Goal: Navigation & Orientation: Find specific page/section

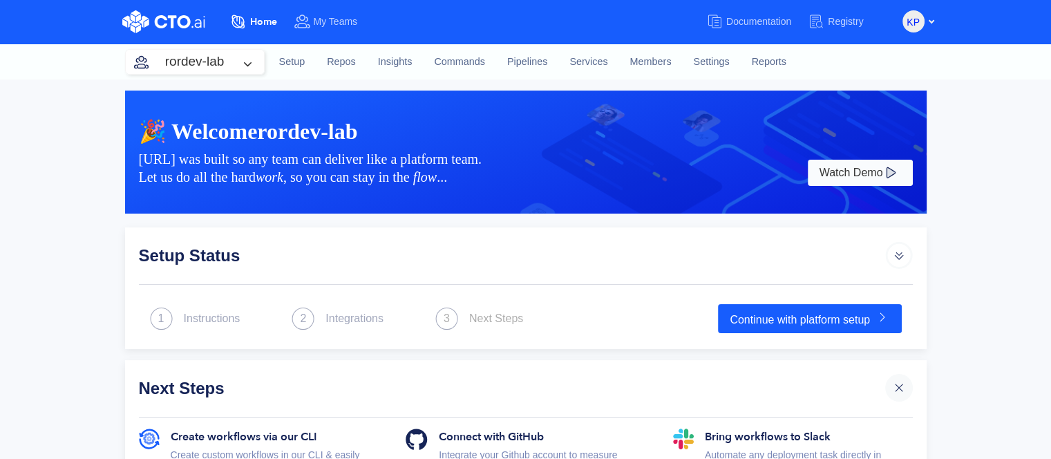
click at [204, 50] on button "rordev-lab" at bounding box center [195, 62] width 138 height 24
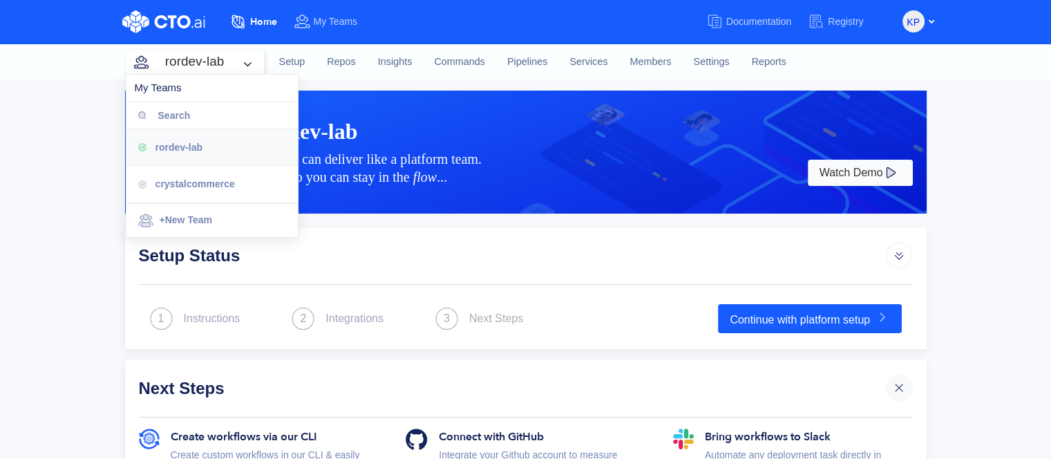
click at [202, 190] on div "crystalcommerce" at bounding box center [221, 183] width 131 height 15
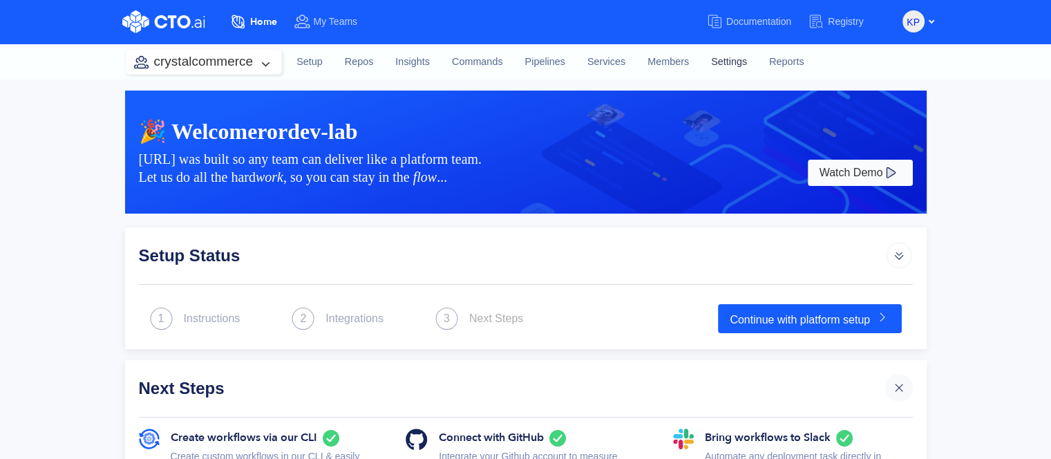
click at [711, 57] on link "Settings" at bounding box center [729, 62] width 58 height 37
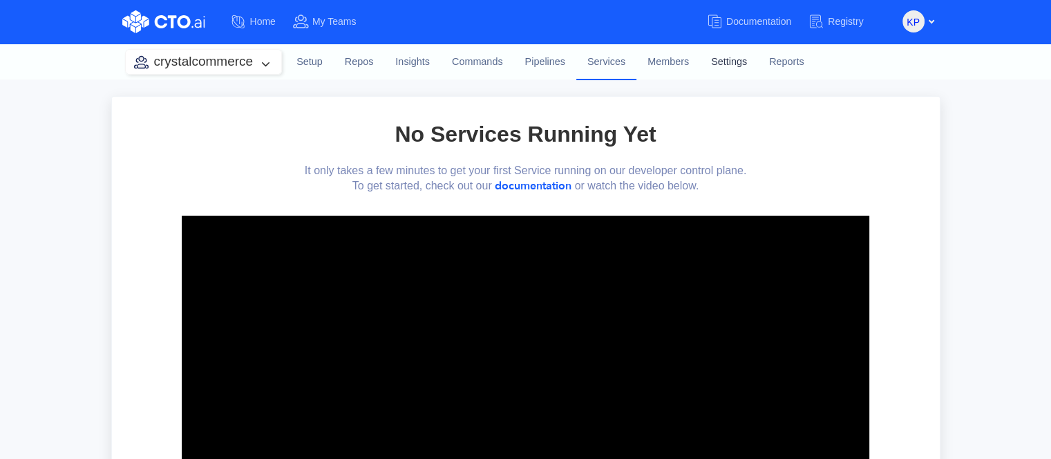
click at [717, 65] on link "Settings" at bounding box center [729, 62] width 58 height 37
click at [726, 68] on link "Settings" at bounding box center [729, 62] width 58 height 37
click at [737, 66] on link "Settings" at bounding box center [729, 62] width 58 height 37
click at [748, 63] on link "Settings" at bounding box center [729, 62] width 58 height 37
click at [720, 60] on link "Settings" at bounding box center [729, 62] width 58 height 37
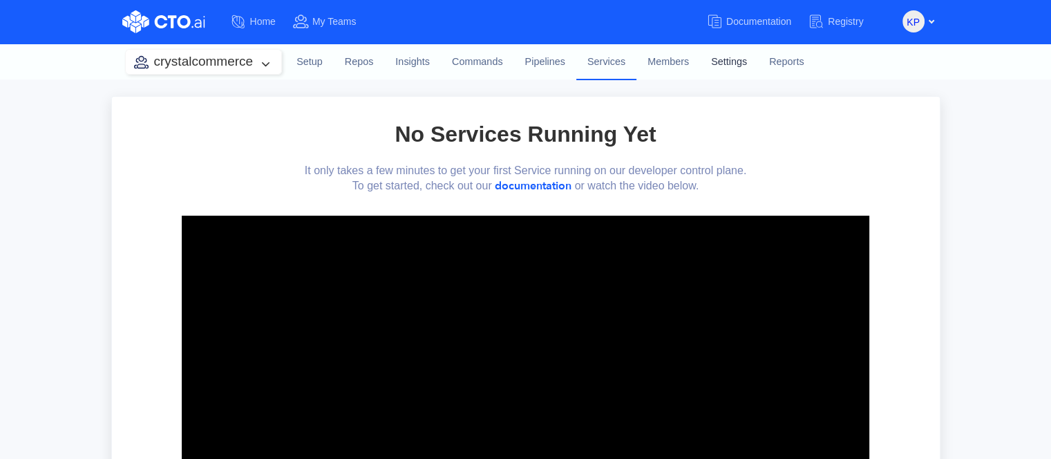
click at [731, 62] on link "Settings" at bounding box center [729, 62] width 58 height 37
click at [543, 65] on link "Pipelines" at bounding box center [545, 62] width 62 height 37
click at [732, 67] on link "Settings" at bounding box center [729, 62] width 58 height 37
click at [733, 67] on link "Settings" at bounding box center [729, 62] width 58 height 37
